Goal: Navigation & Orientation: Find specific page/section

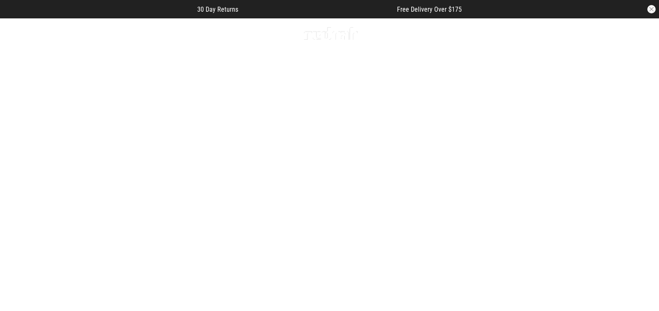
click at [262, 215] on link "1 / 4" at bounding box center [329, 183] width 659 height 330
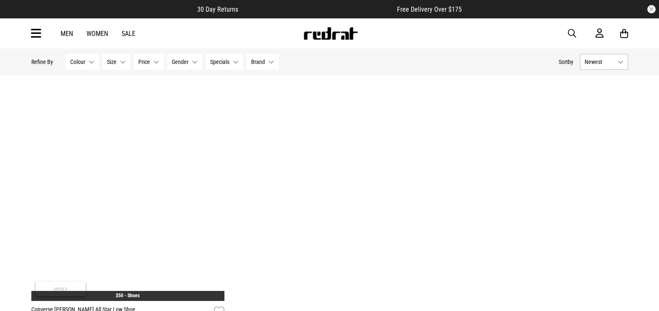
scroll to position [2506, 0]
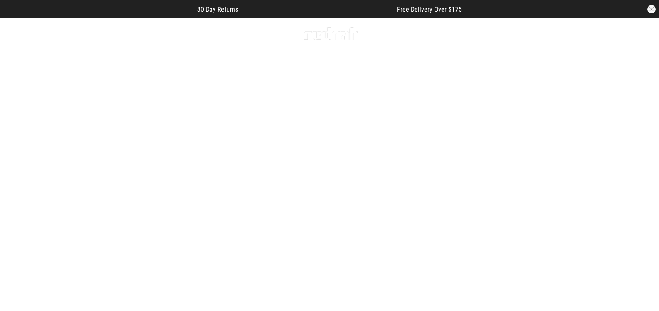
click at [644, 173] on button "Next slide" at bounding box center [639, 182] width 11 height 18
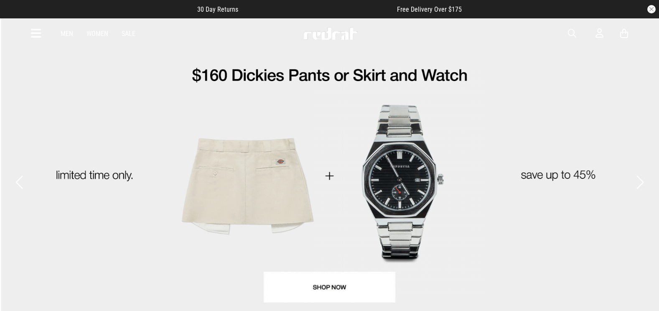
click at [644, 173] on button "Next slide" at bounding box center [639, 182] width 11 height 18
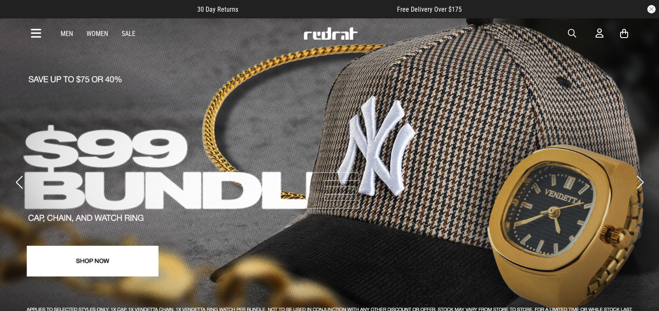
click at [638, 173] on button "Next slide" at bounding box center [639, 182] width 11 height 18
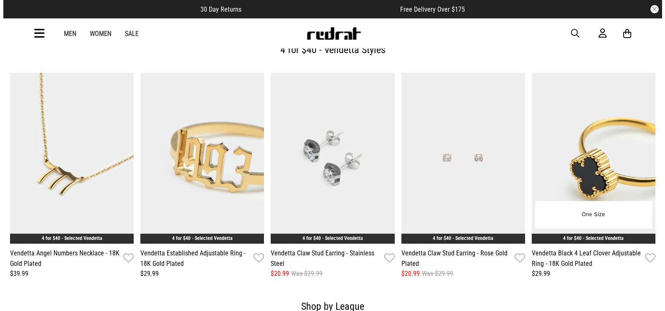
scroll to position [1087, 0]
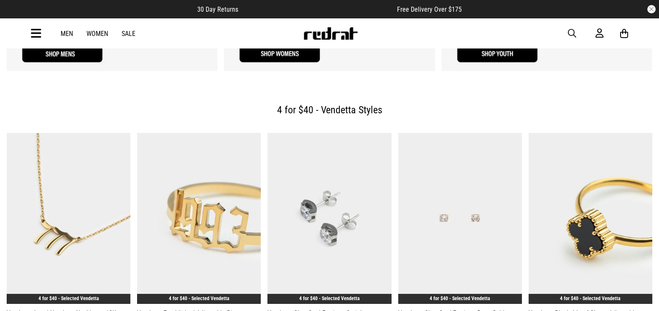
click at [337, 102] on h2 "4 for $40 - Vendetta Styles" at bounding box center [329, 110] width 632 height 17
click at [25, 33] on div "Men Women Sale Sign in New Back Footwear Back Mens Back Womens Back Youth & Kid…" at bounding box center [329, 33] width 659 height 30
click at [36, 36] on icon at bounding box center [36, 34] width 10 height 14
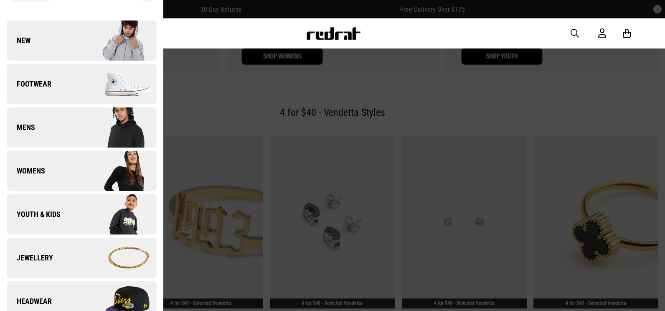
scroll to position [167, 0]
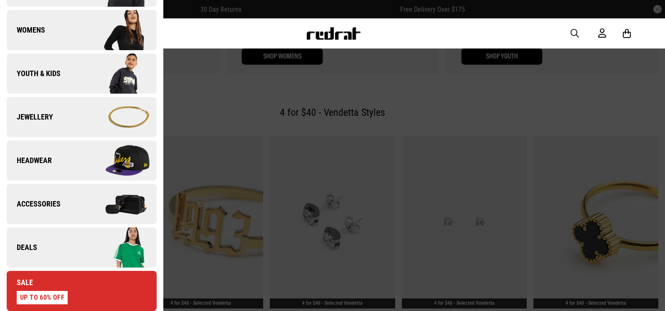
click at [62, 237] on link "Deals" at bounding box center [82, 247] width 150 height 40
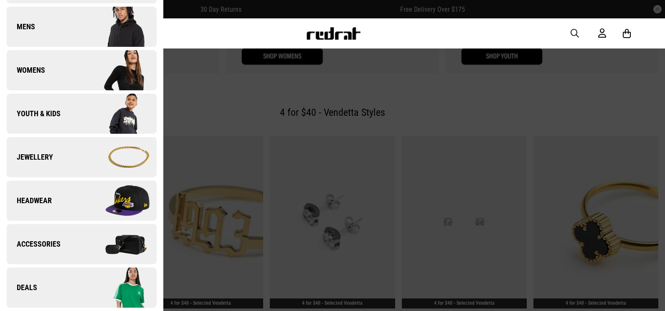
scroll to position [0, 0]
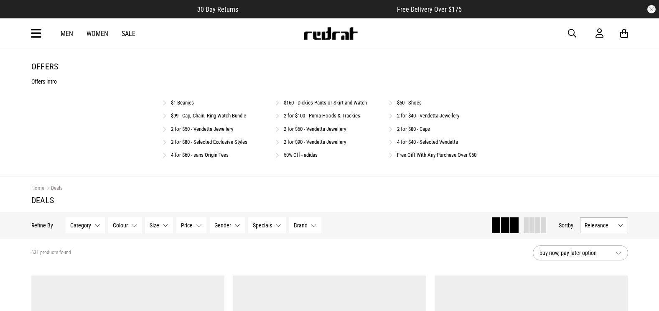
click at [443, 142] on link "4 for $40 - Selected Vendetta" at bounding box center [427, 142] width 61 height 6
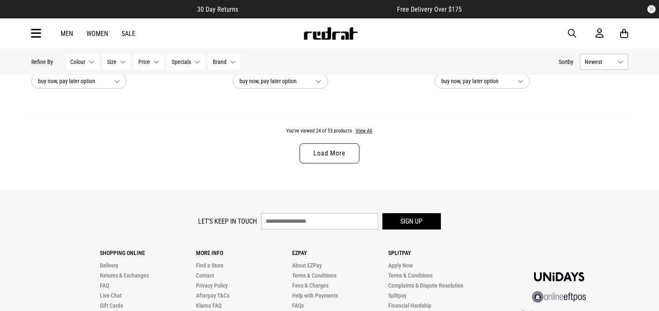
scroll to position [2683, 0]
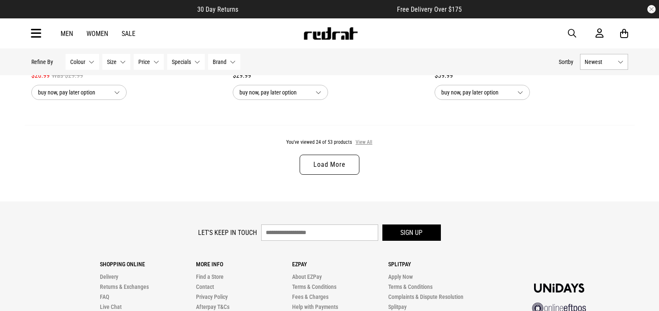
click at [367, 146] on button "View All" at bounding box center [364, 143] width 18 height 8
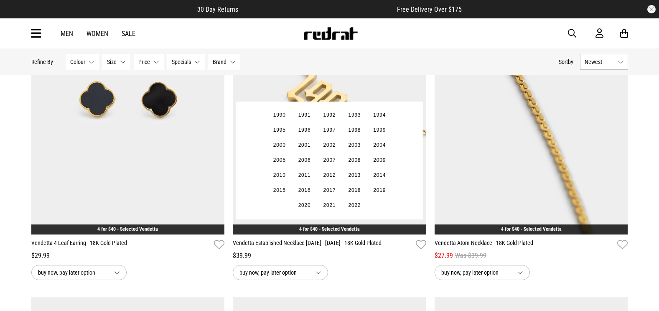
scroll to position [4146, 0]
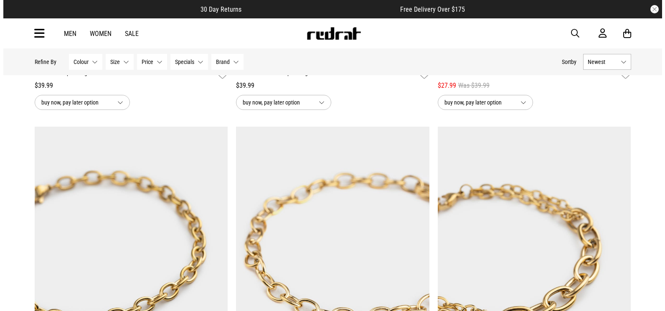
scroll to position [4940, 0]
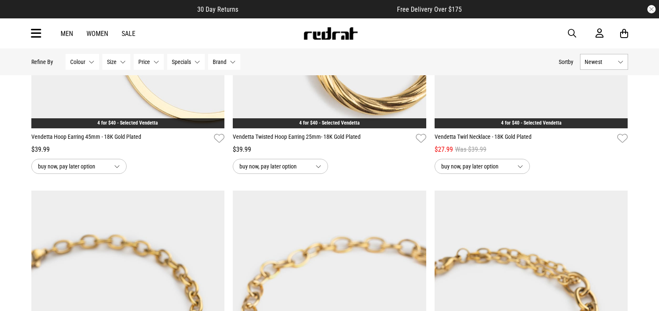
click at [39, 29] on icon at bounding box center [36, 34] width 10 height 14
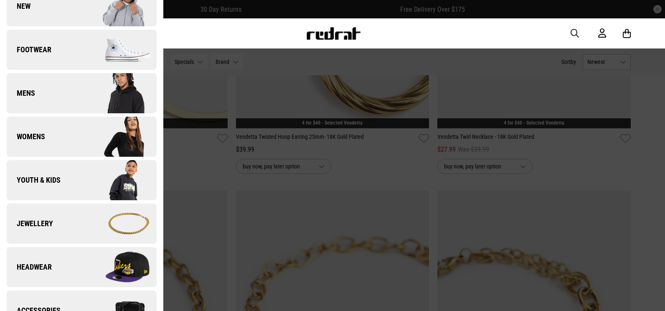
scroll to position [167, 0]
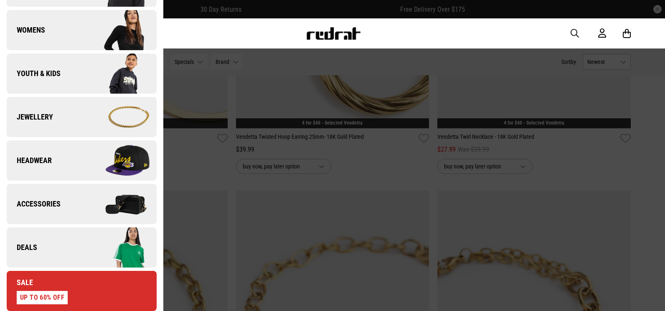
click at [115, 301] on link "Sale UP TO 60% OFF" at bounding box center [82, 291] width 150 height 40
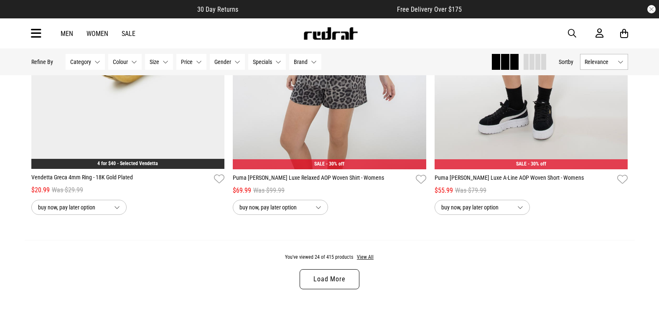
scroll to position [2717, 0]
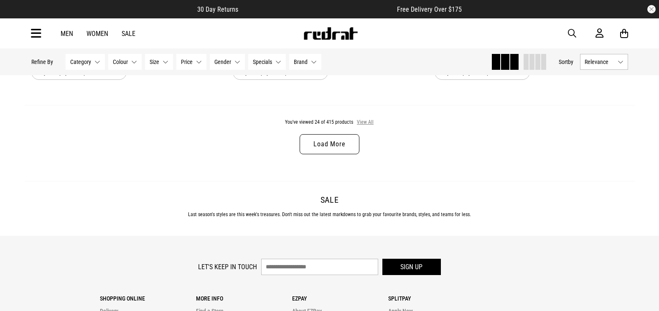
click at [364, 122] on button "View All" at bounding box center [366, 123] width 18 height 8
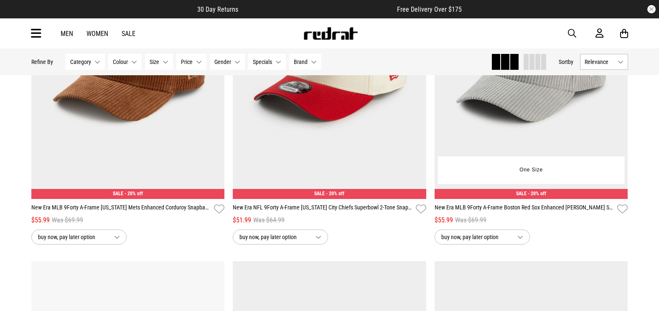
scroll to position [4179, 0]
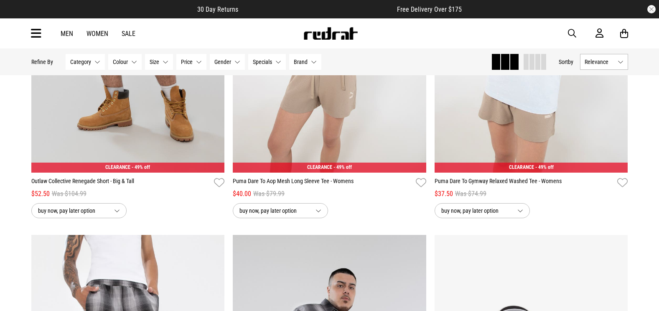
scroll to position [14775, 0]
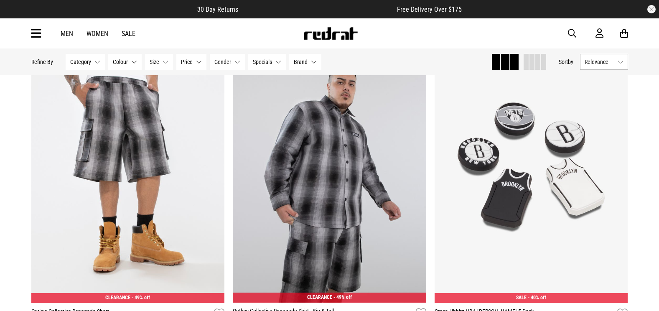
click at [15, 3] on article "30 Day Returns Free Delivery Over $175" at bounding box center [329, 9] width 659 height 18
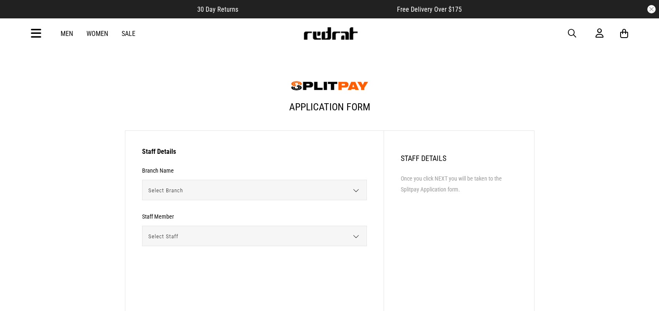
click at [250, 176] on form "Staff Details Branch Name Select Branch [GEOGRAPHIC_DATA] [GEOGRAPHIC_DATA] [GE…" at bounding box center [254, 216] width 225 height 137
click at [248, 188] on span "Select Branch" at bounding box center [252, 190] width 218 height 20
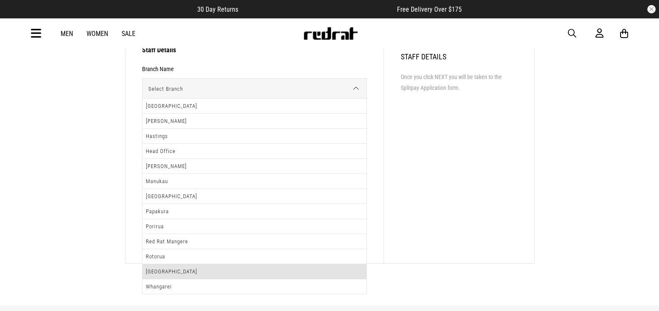
scroll to position [125, 0]
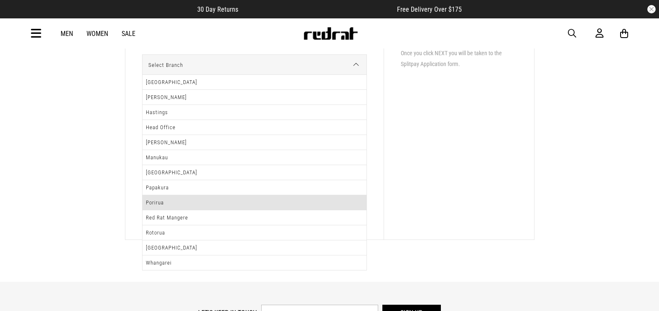
click at [165, 200] on li "Porirua" at bounding box center [255, 202] width 224 height 15
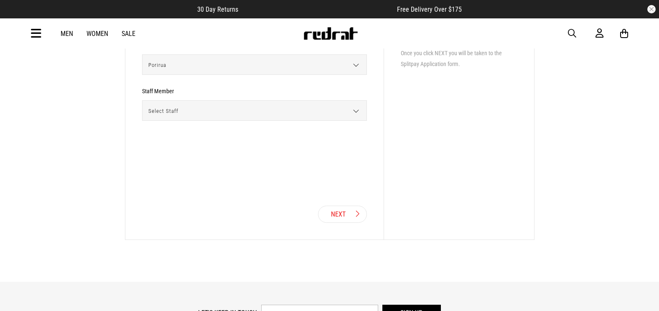
click at [259, 104] on span "Select Staff" at bounding box center [252, 111] width 218 height 20
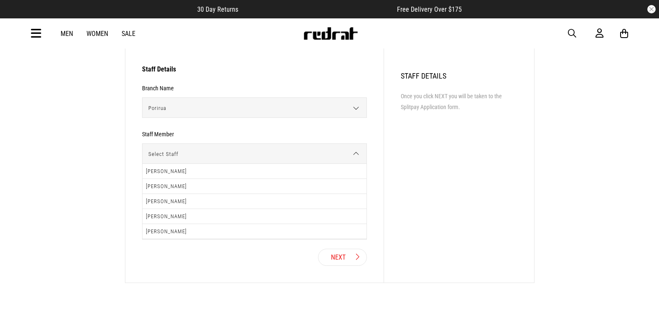
scroll to position [42, 0]
